Goal: Check status: Check status

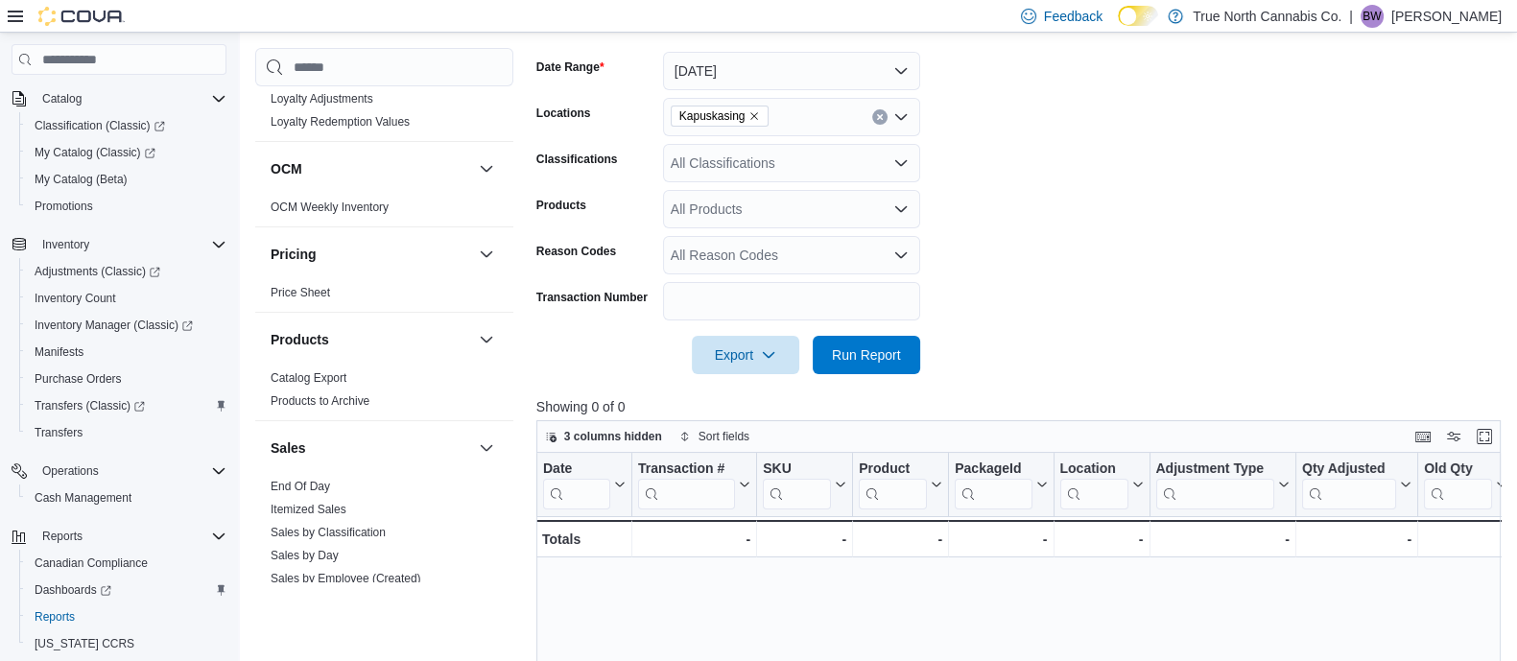
scroll to position [1003, 0]
click at [296, 481] on link "End Of Day" at bounding box center [300, 486] width 59 height 13
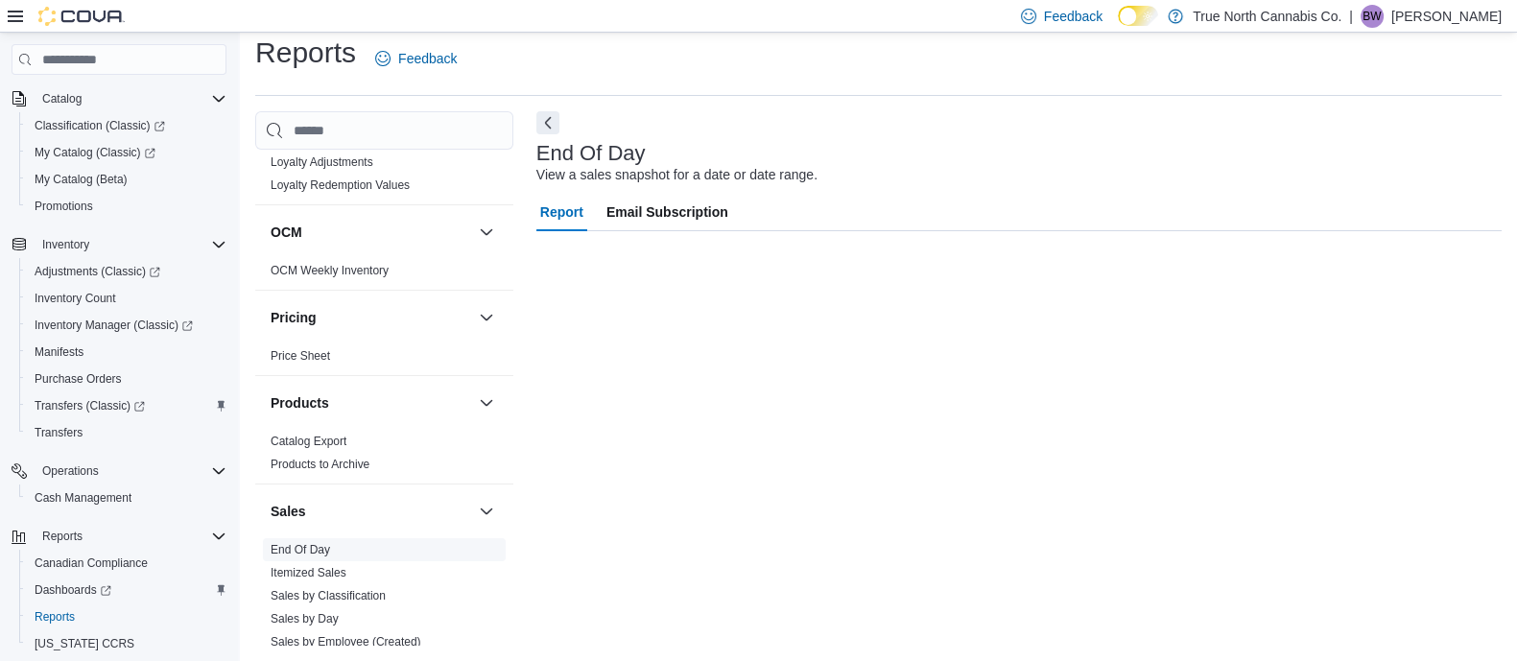
scroll to position [13, 0]
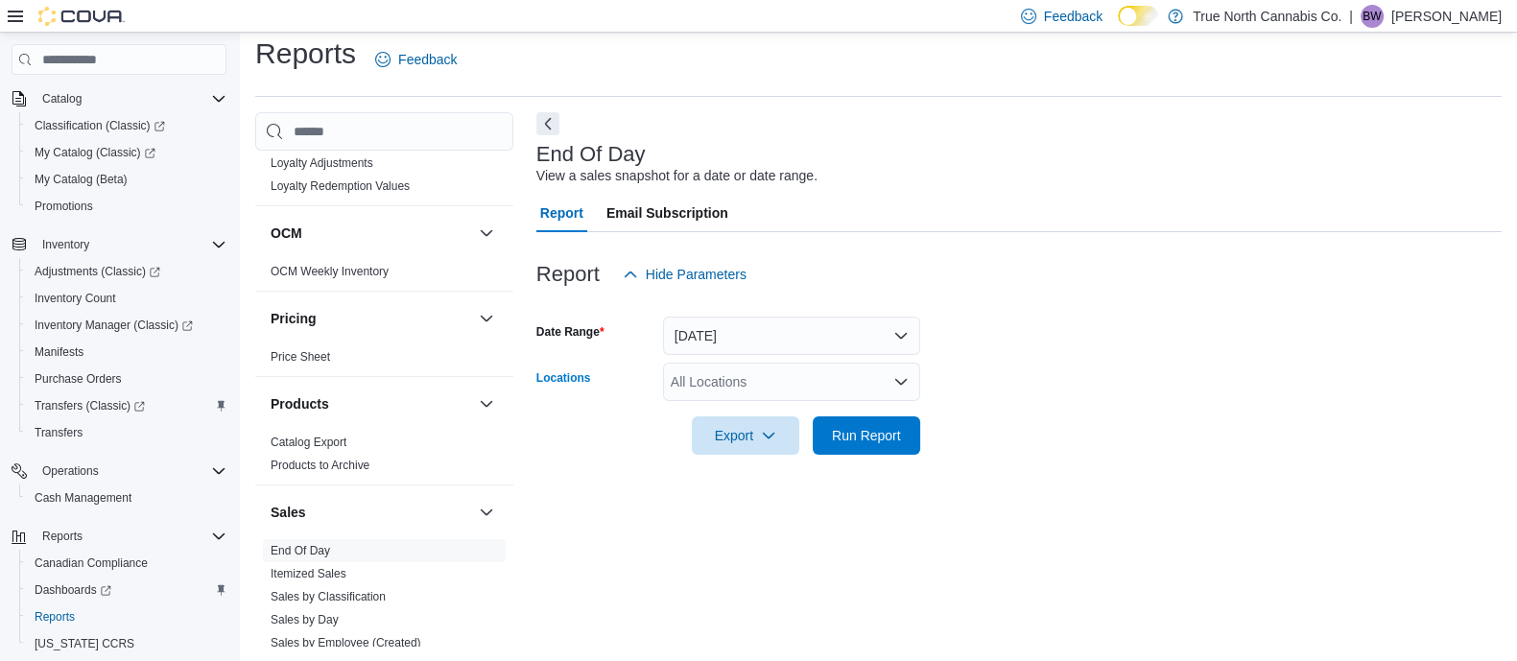
click at [724, 386] on div "All Locations" at bounding box center [791, 382] width 257 height 38
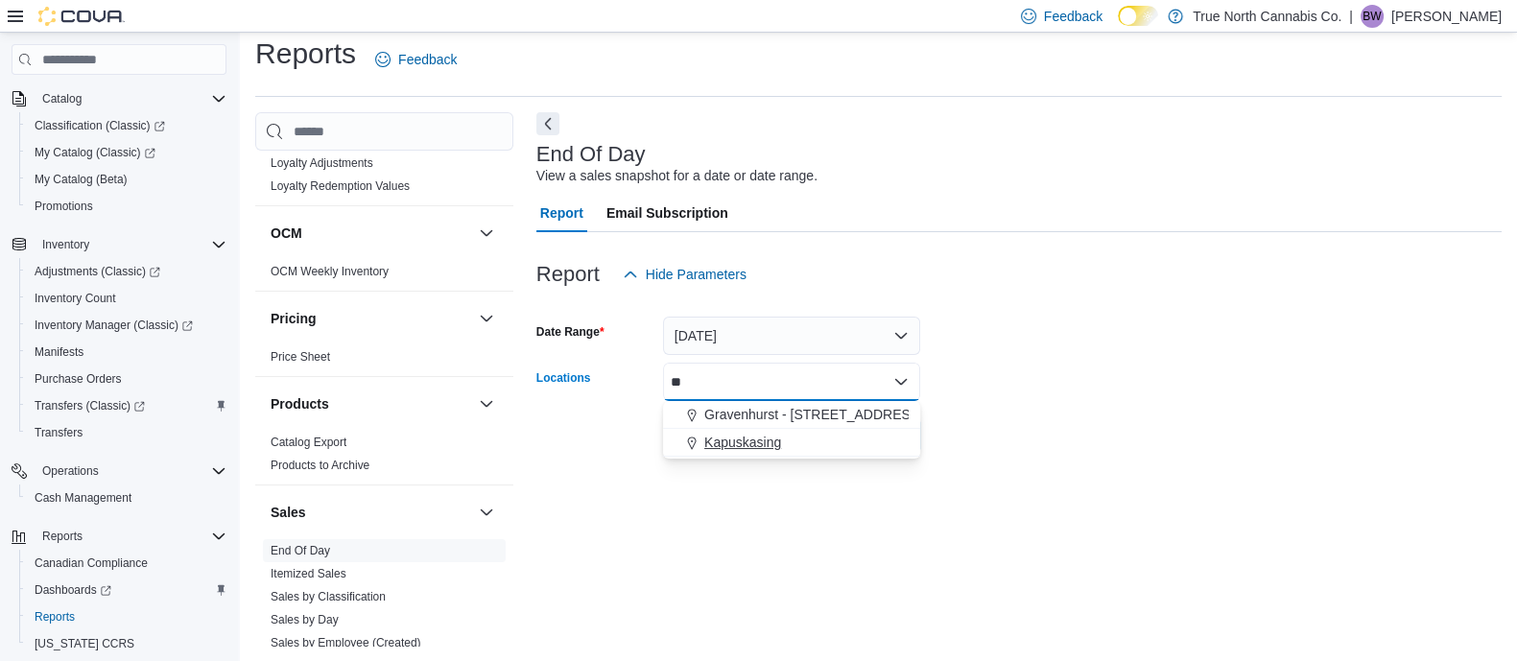
type input "**"
click at [734, 433] on span "Kapuskasing" at bounding box center [742, 442] width 77 height 19
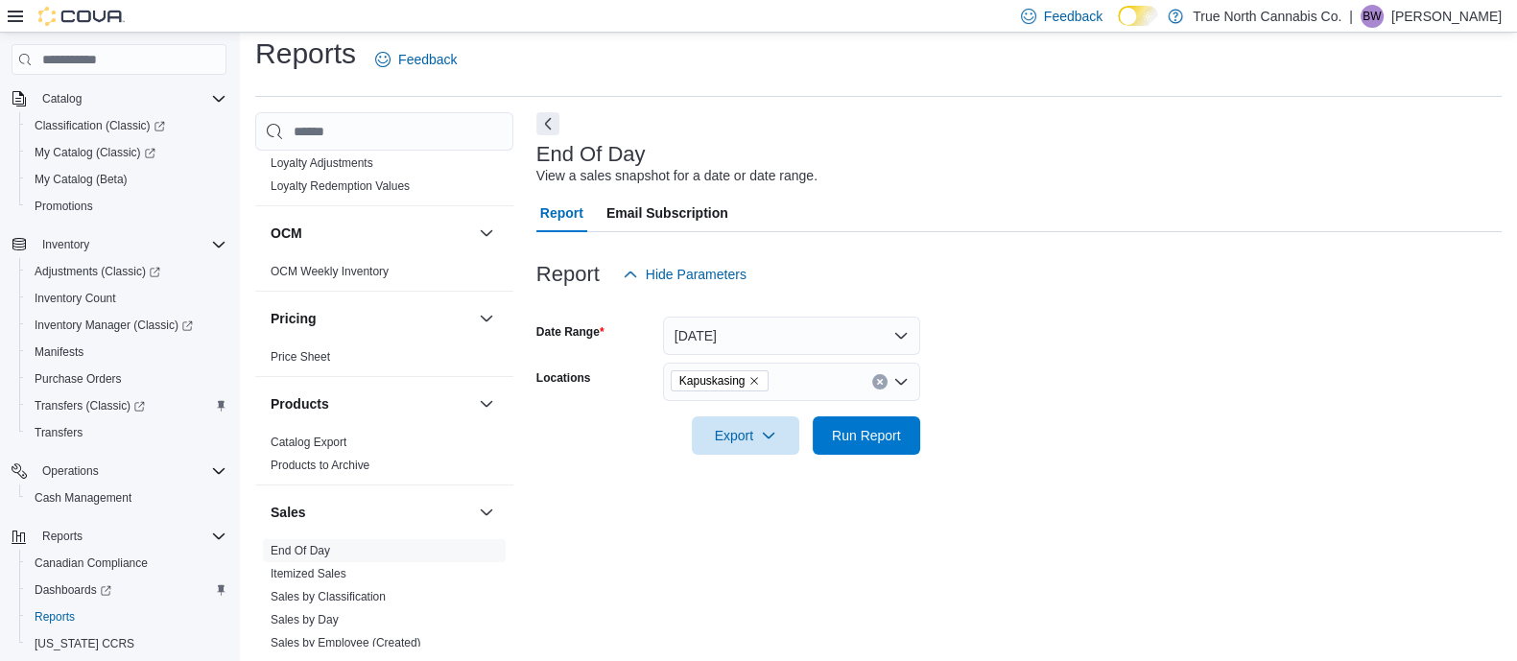
click at [1051, 460] on div at bounding box center [1018, 466] width 965 height 23
click at [886, 432] on span "Run Report" at bounding box center [866, 434] width 69 height 19
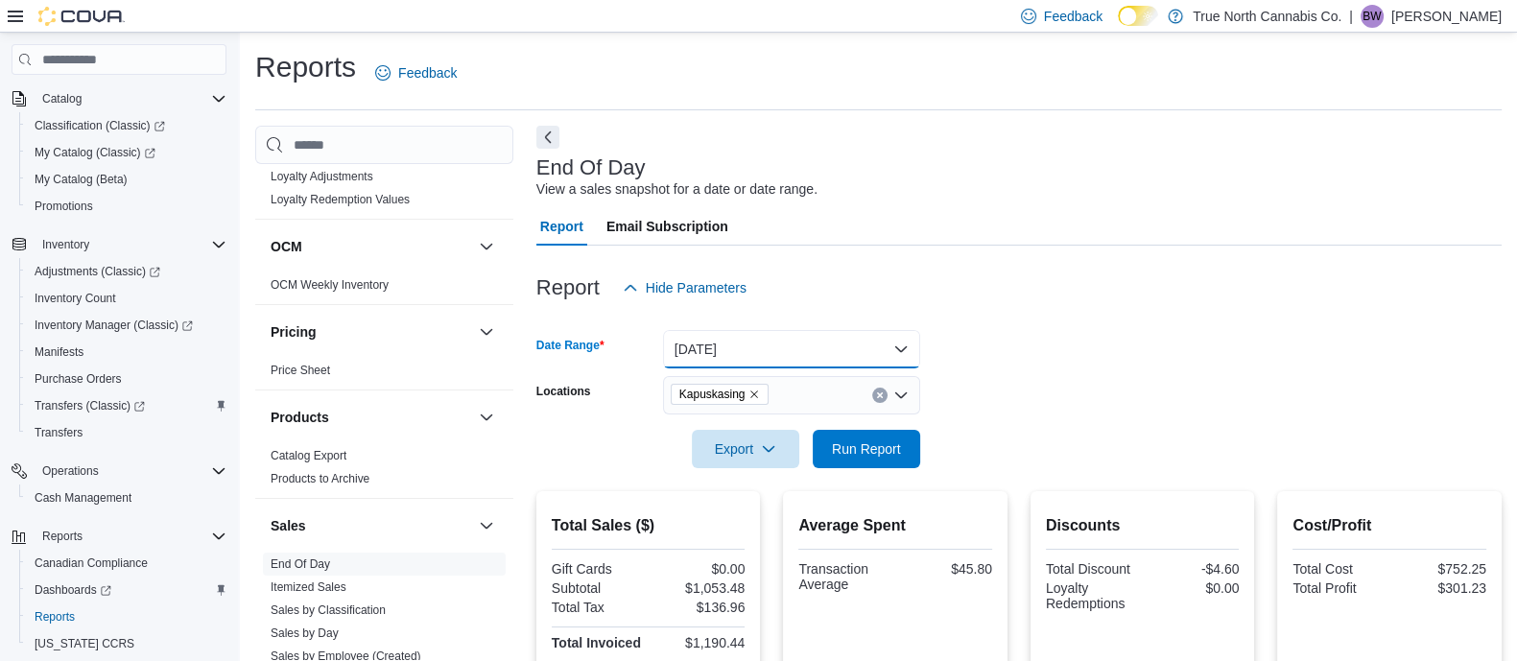
click at [858, 356] on button "[DATE]" at bounding box center [791, 349] width 257 height 38
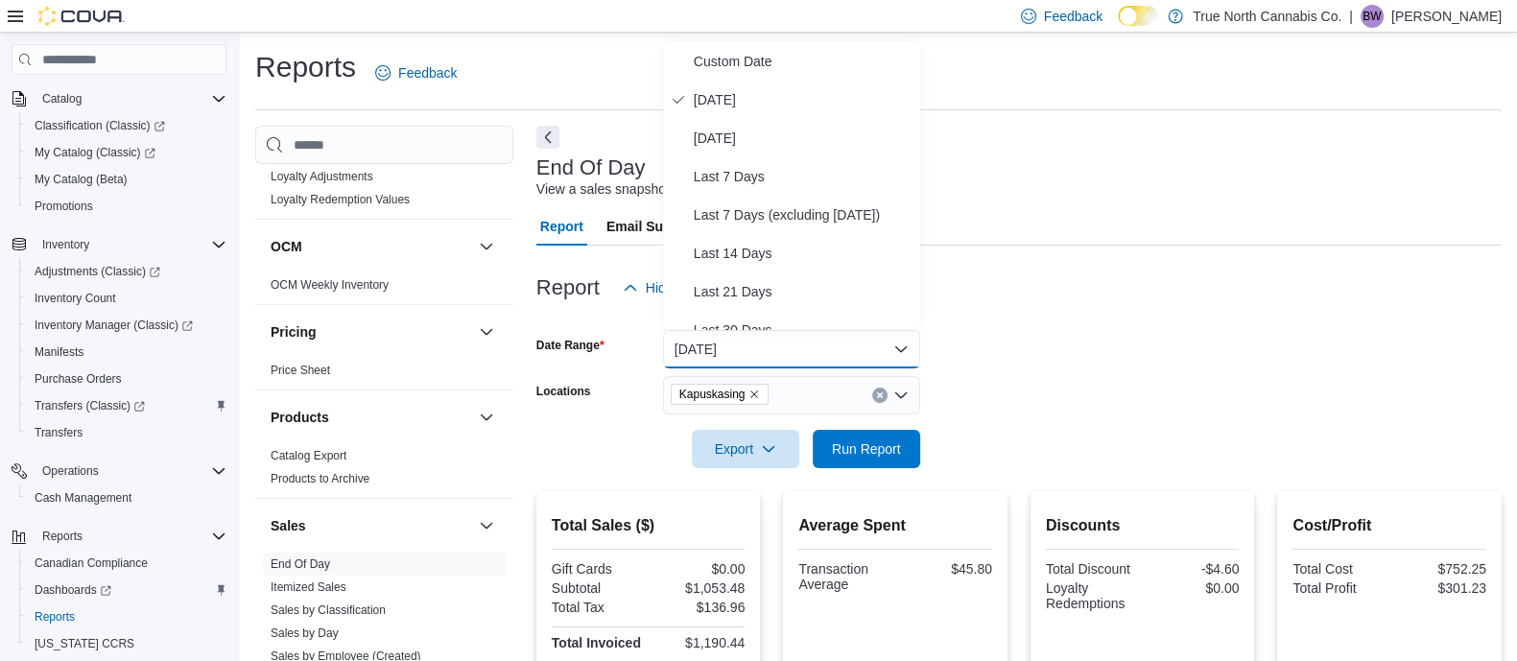
click at [1123, 350] on form "Date Range [DATE] Locations Kapuskasing Export Run Report" at bounding box center [1018, 387] width 965 height 161
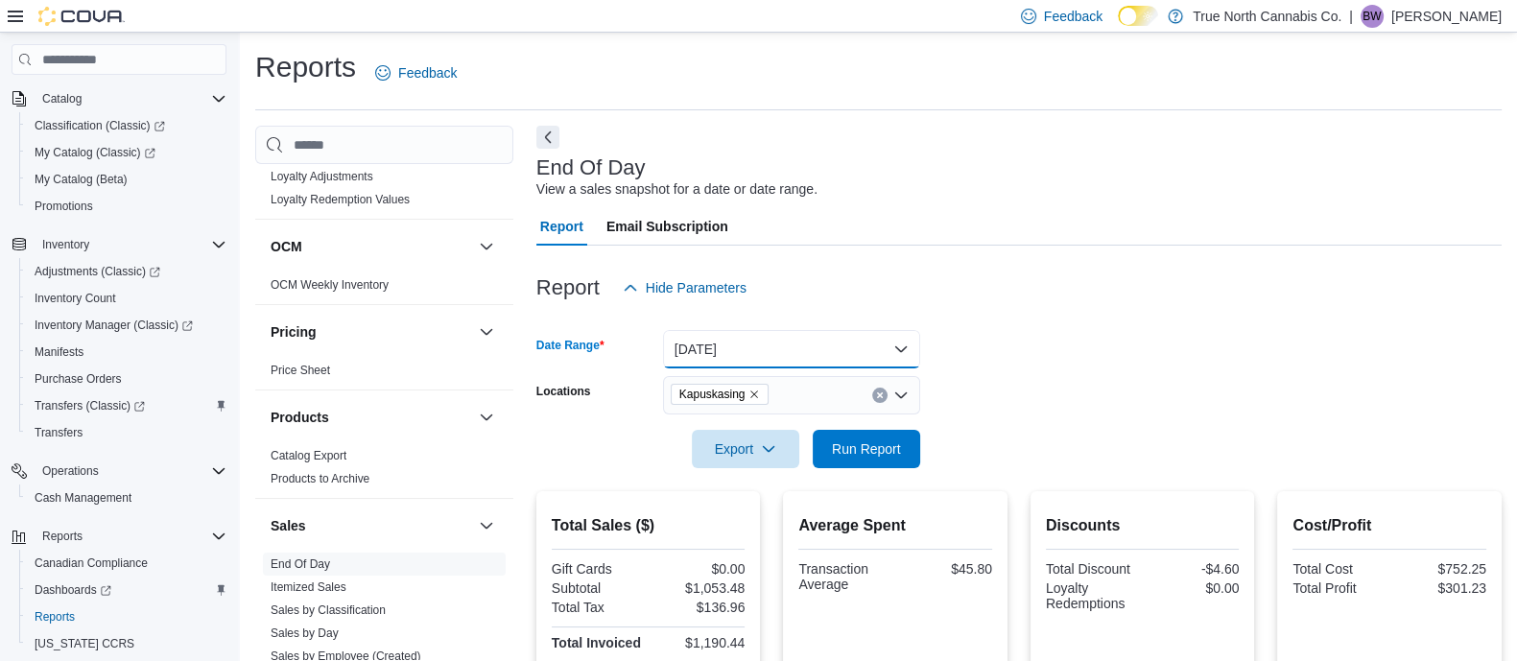
click at [880, 355] on button "[DATE]" at bounding box center [791, 349] width 257 height 38
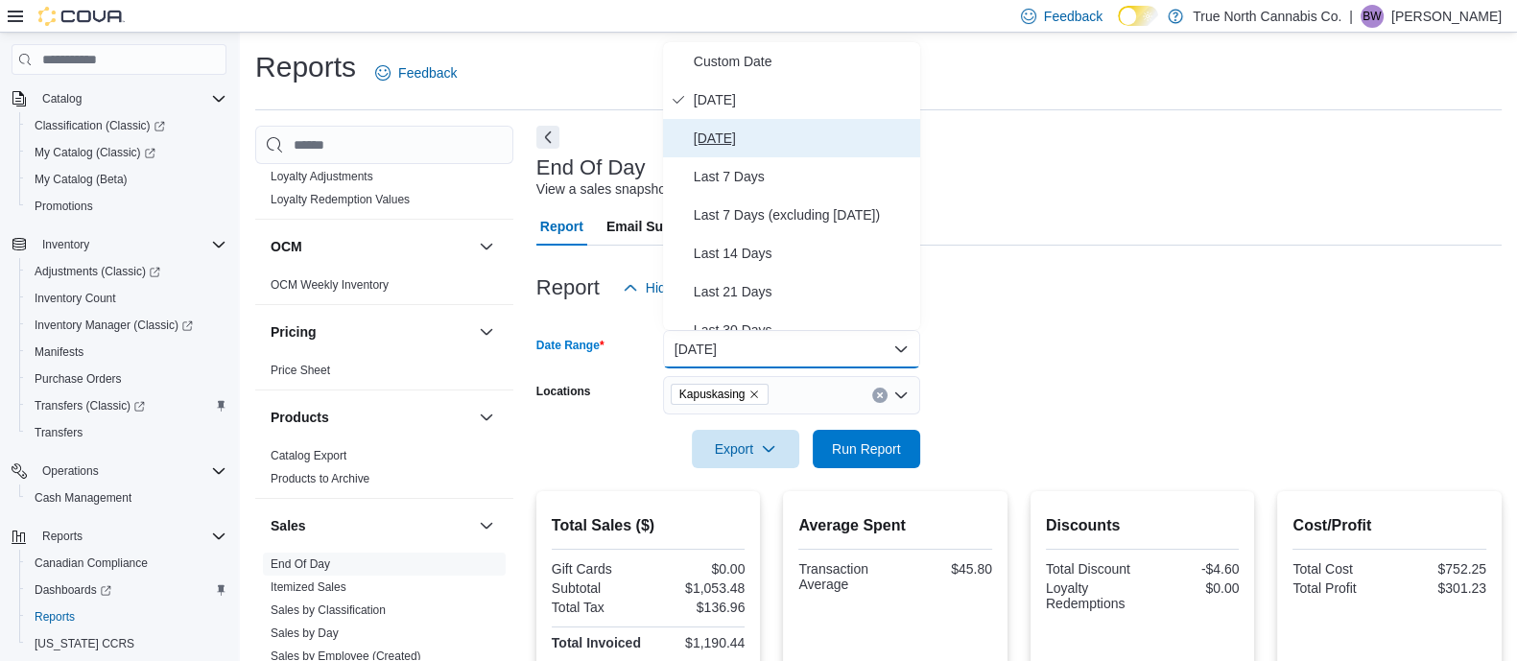
click at [767, 146] on span "[DATE]" at bounding box center [803, 138] width 219 height 23
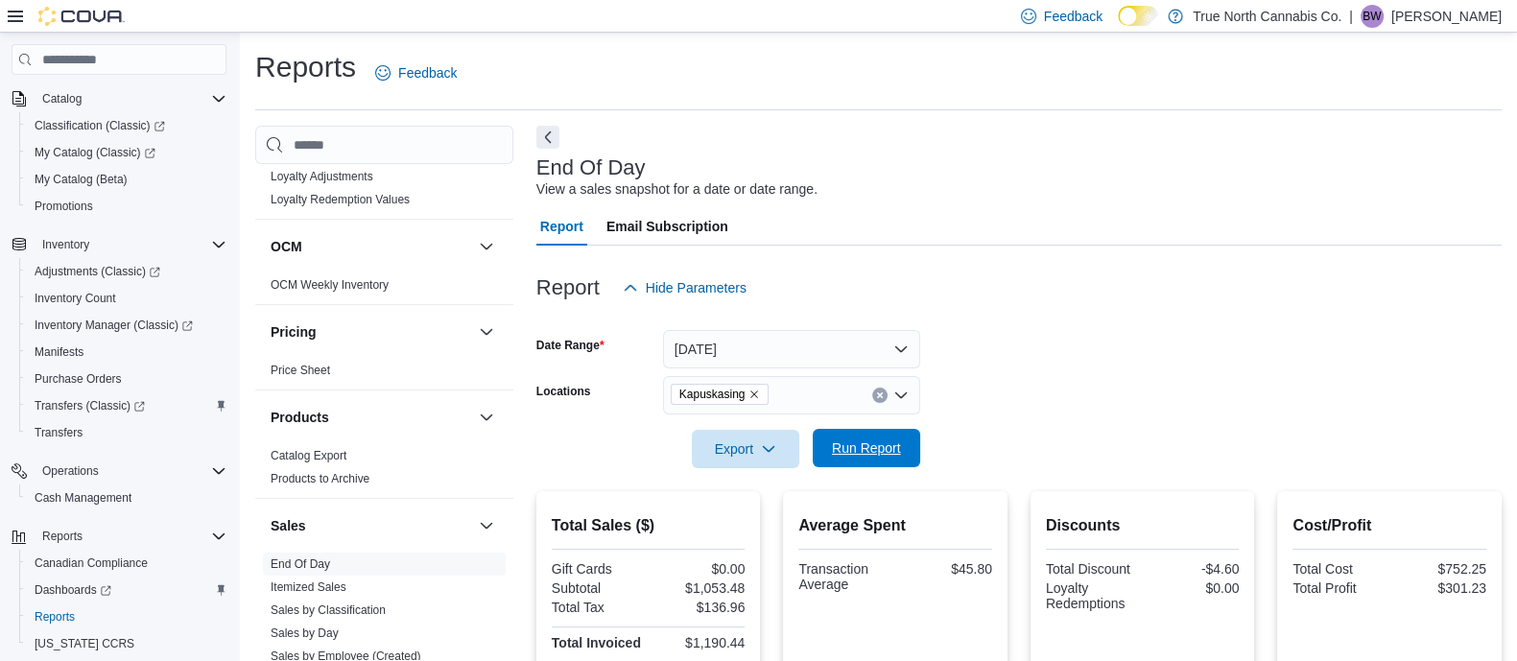
click at [880, 456] on span "Run Report" at bounding box center [866, 448] width 69 height 19
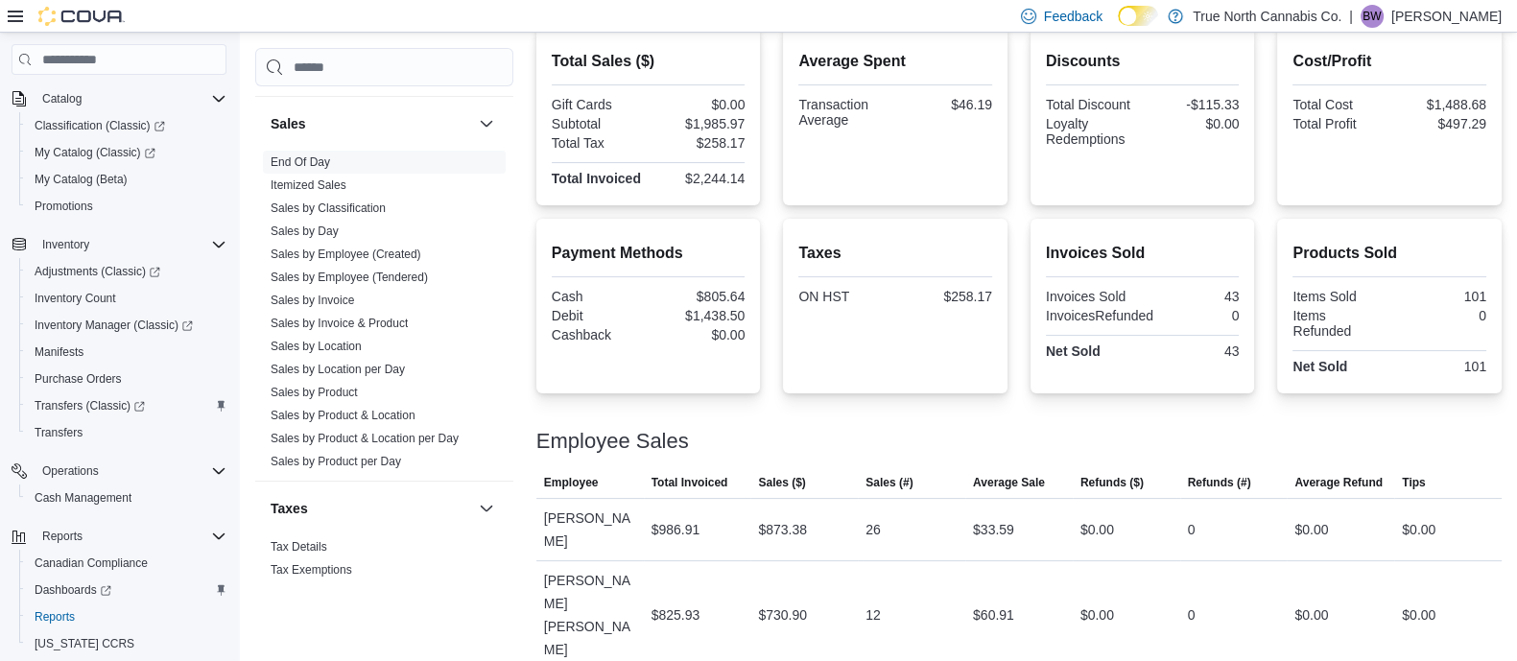
scroll to position [1329, 0]
click at [317, 155] on link "End Of Day" at bounding box center [300, 160] width 59 height 13
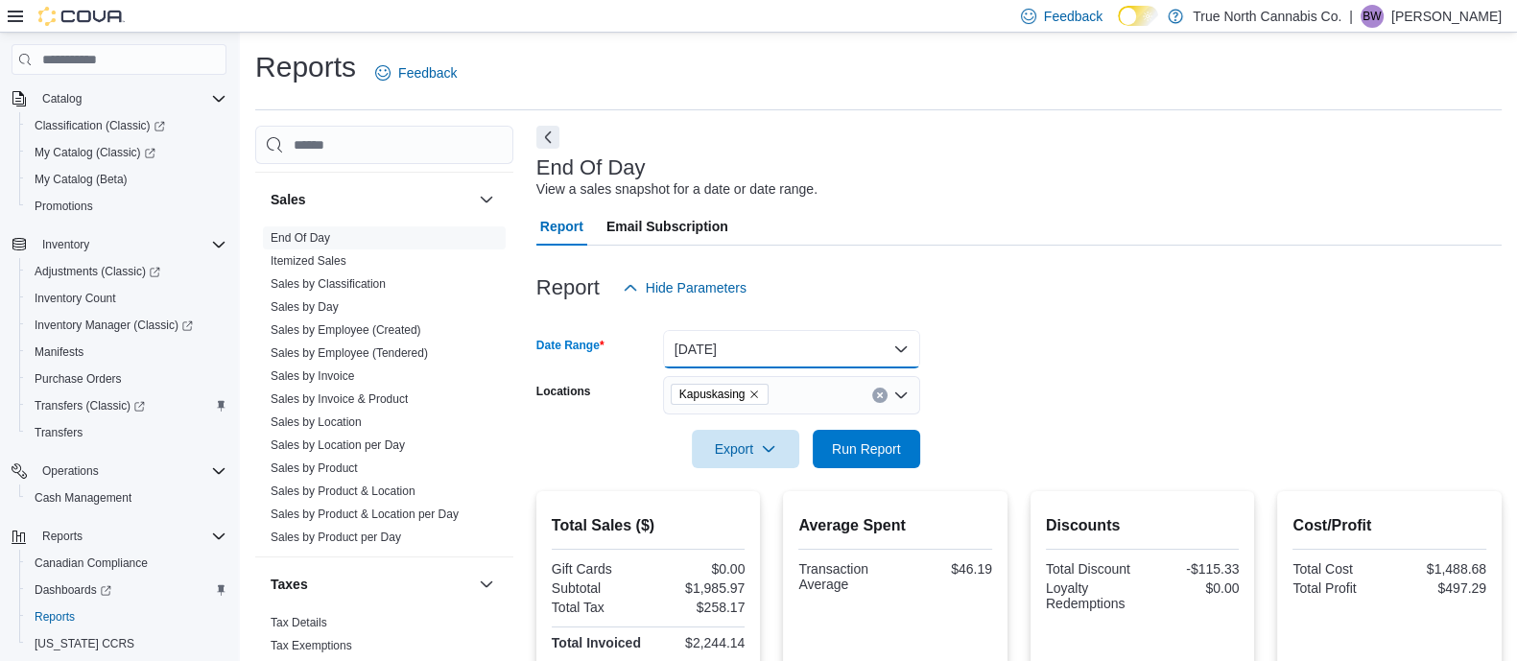
click at [891, 349] on button "[DATE]" at bounding box center [791, 349] width 257 height 38
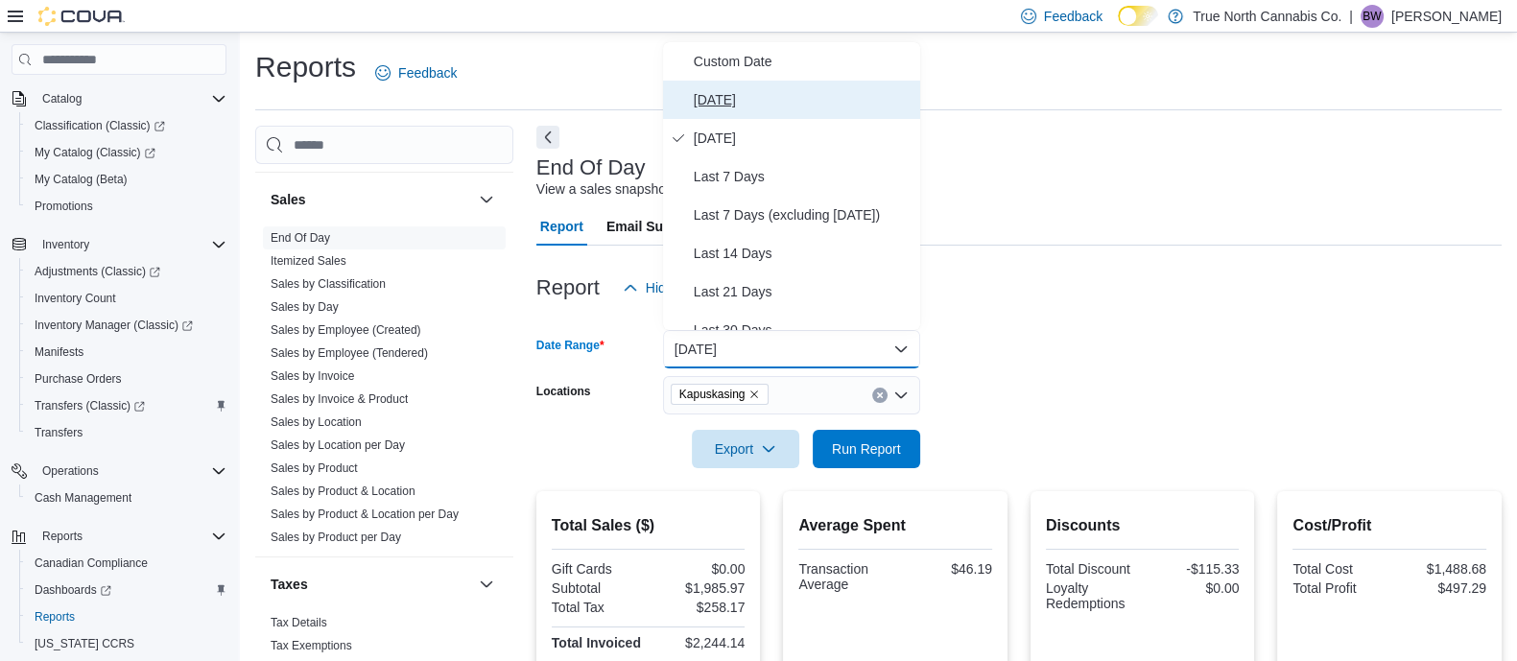
click at [747, 109] on span "[DATE]" at bounding box center [803, 99] width 219 height 23
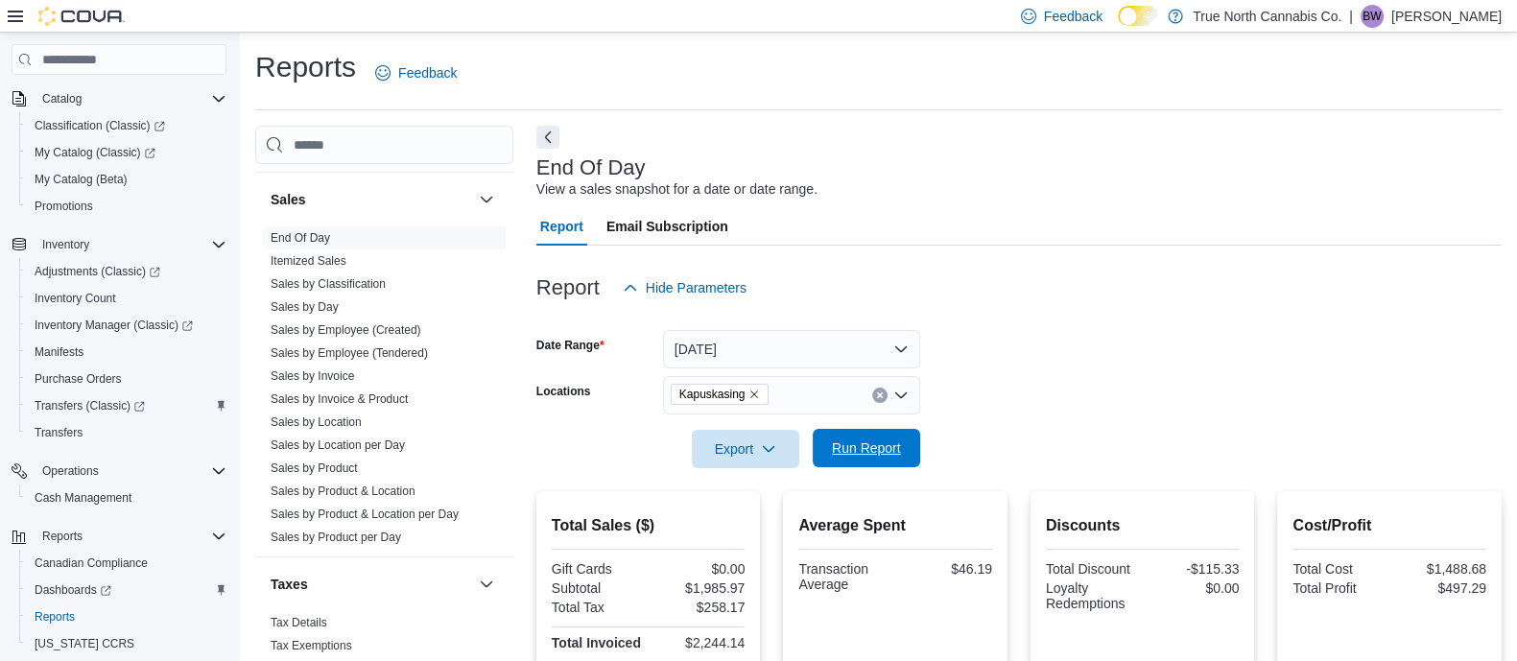
click at [885, 439] on span "Run Report" at bounding box center [866, 448] width 84 height 38
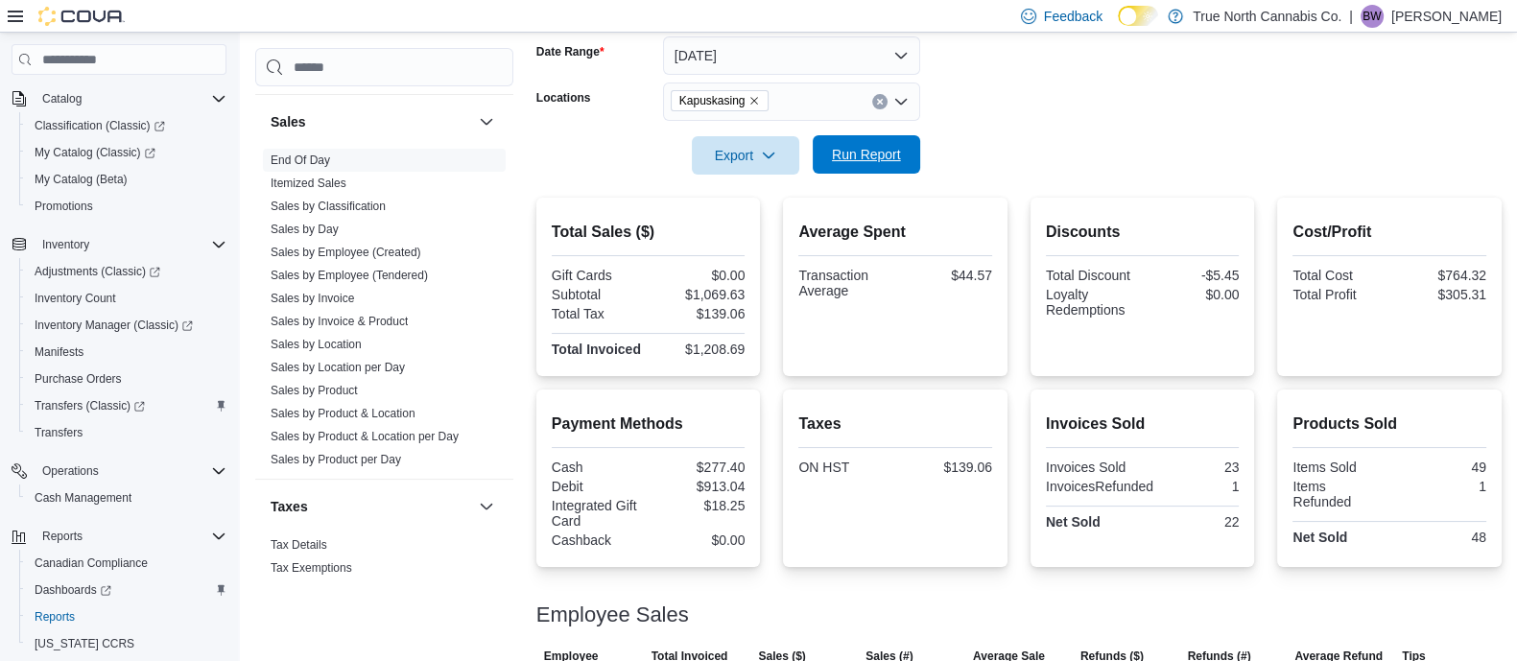
scroll to position [313, 0]
